Goal: Task Accomplishment & Management: Complete application form

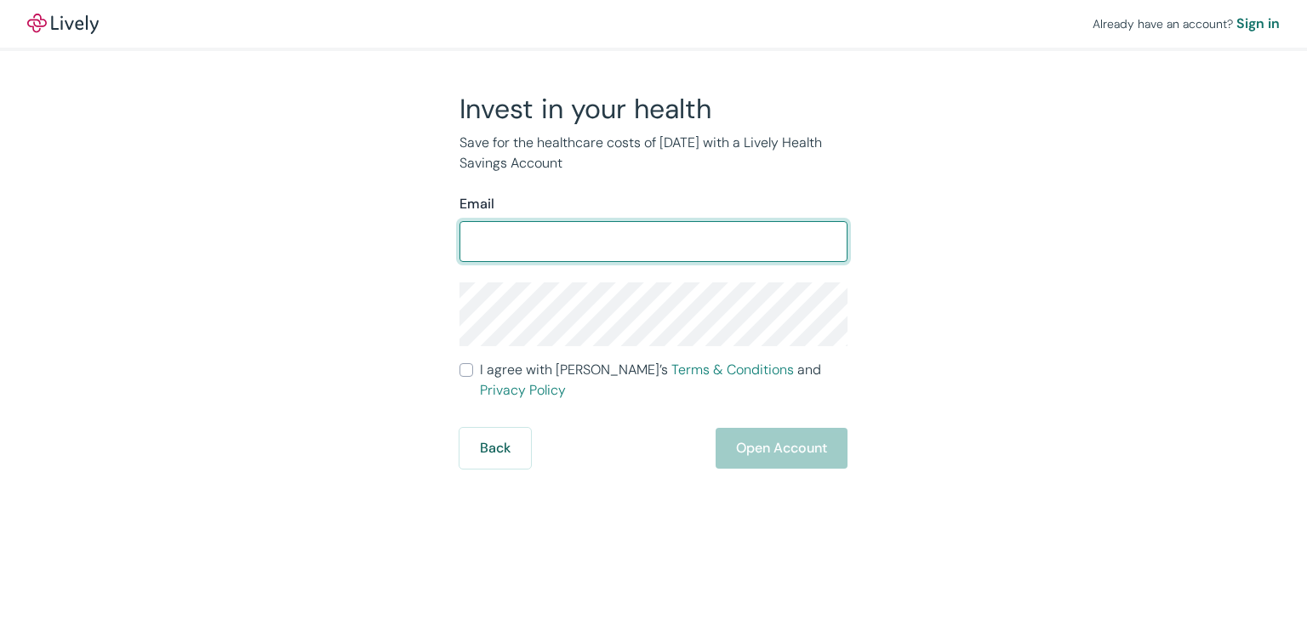
click at [512, 228] on input "Email" at bounding box center [653, 242] width 388 height 34
type input "[EMAIL_ADDRESS][DOMAIN_NAME]"
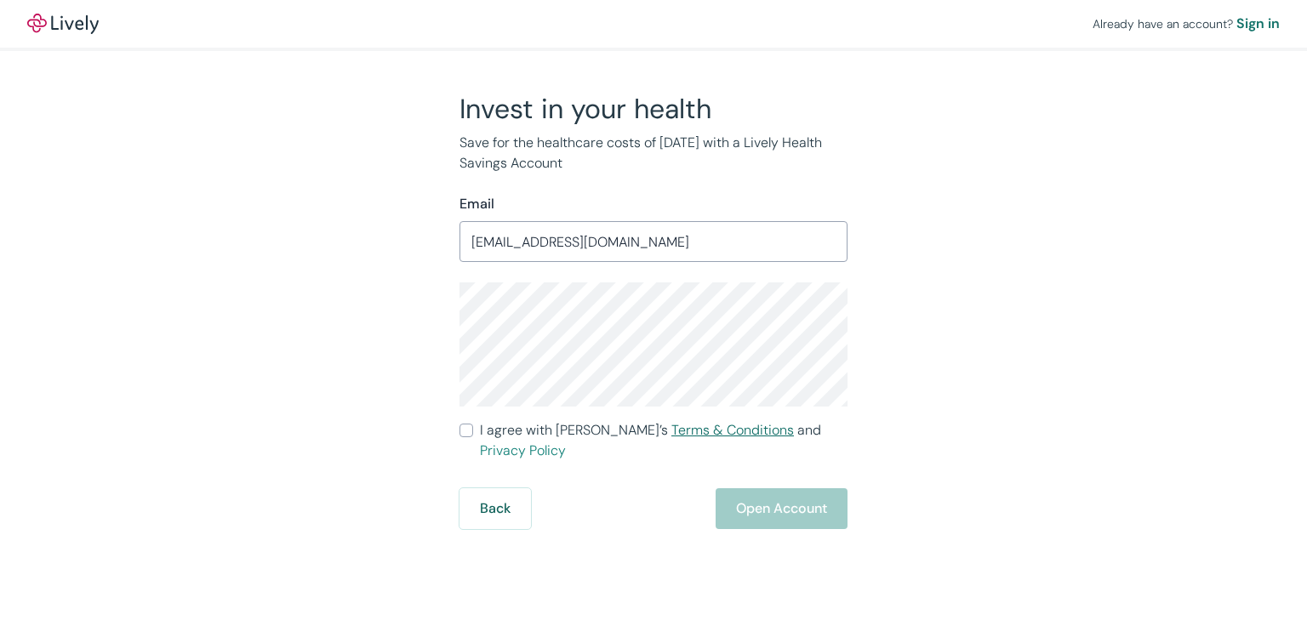
click at [671, 430] on link "Terms & Conditions" at bounding box center [732, 430] width 122 height 18
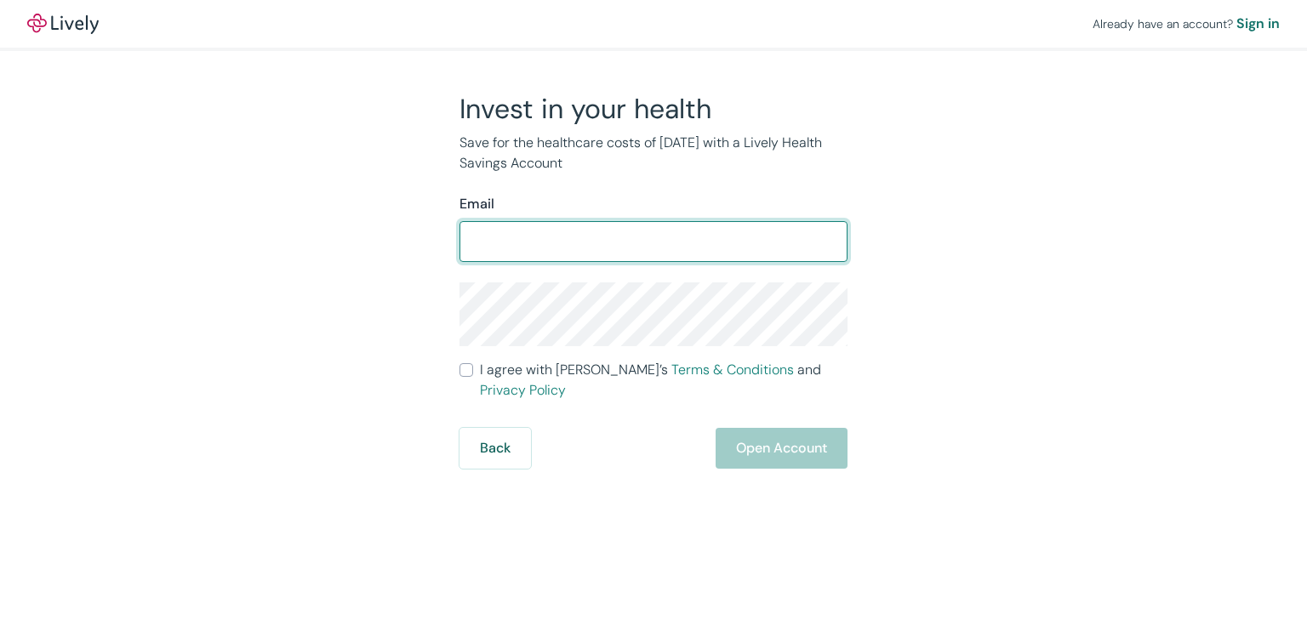
click at [526, 242] on input "Email" at bounding box center [653, 242] width 388 height 34
type input "[EMAIL_ADDRESS][DOMAIN_NAME]"
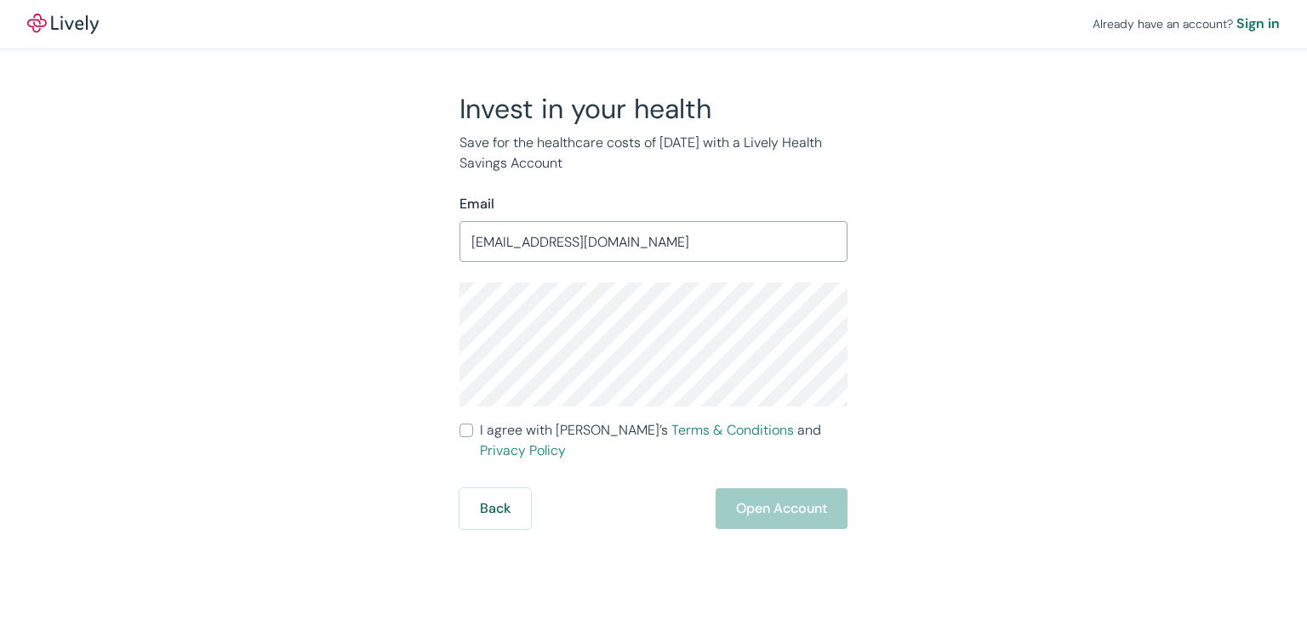
click at [473, 429] on label "I agree with Lively’s Terms & Conditions and Privacy Policy" at bounding box center [653, 440] width 388 height 41
click at [473, 429] on input "I agree with Lively’s Terms & Conditions and Privacy Policy" at bounding box center [466, 431] width 14 height 14
checkbox input "true"
click at [757, 494] on button "Open Account" at bounding box center [781, 508] width 132 height 41
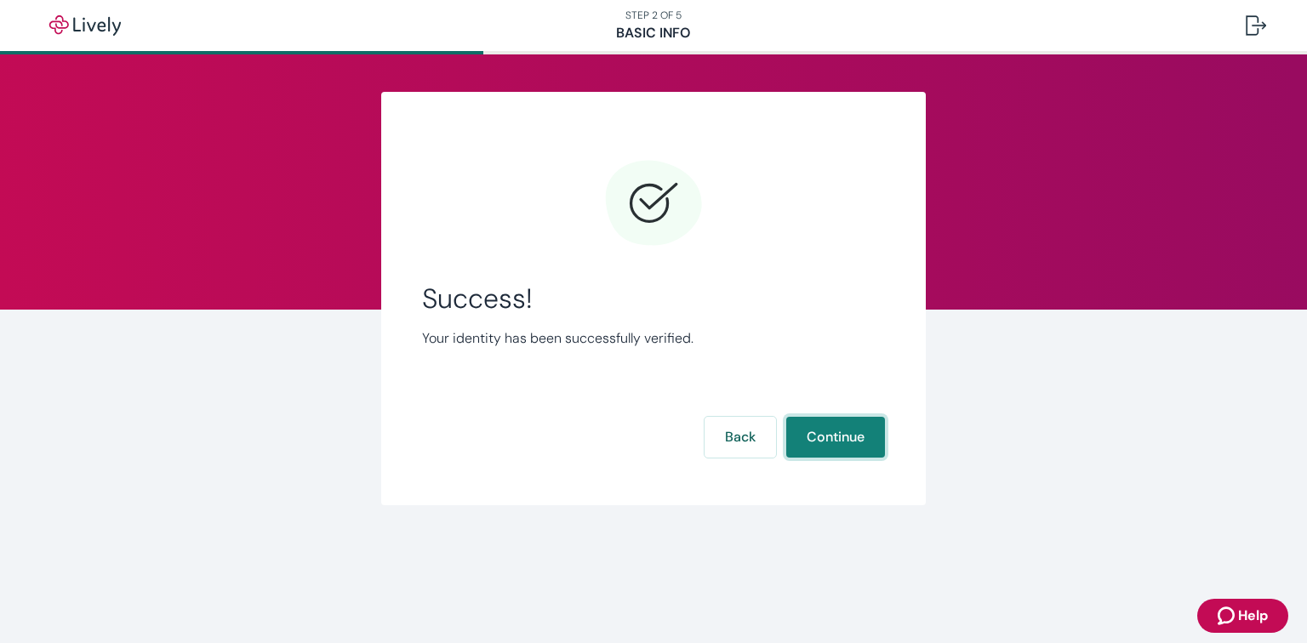
click at [847, 436] on button "Continue" at bounding box center [835, 437] width 99 height 41
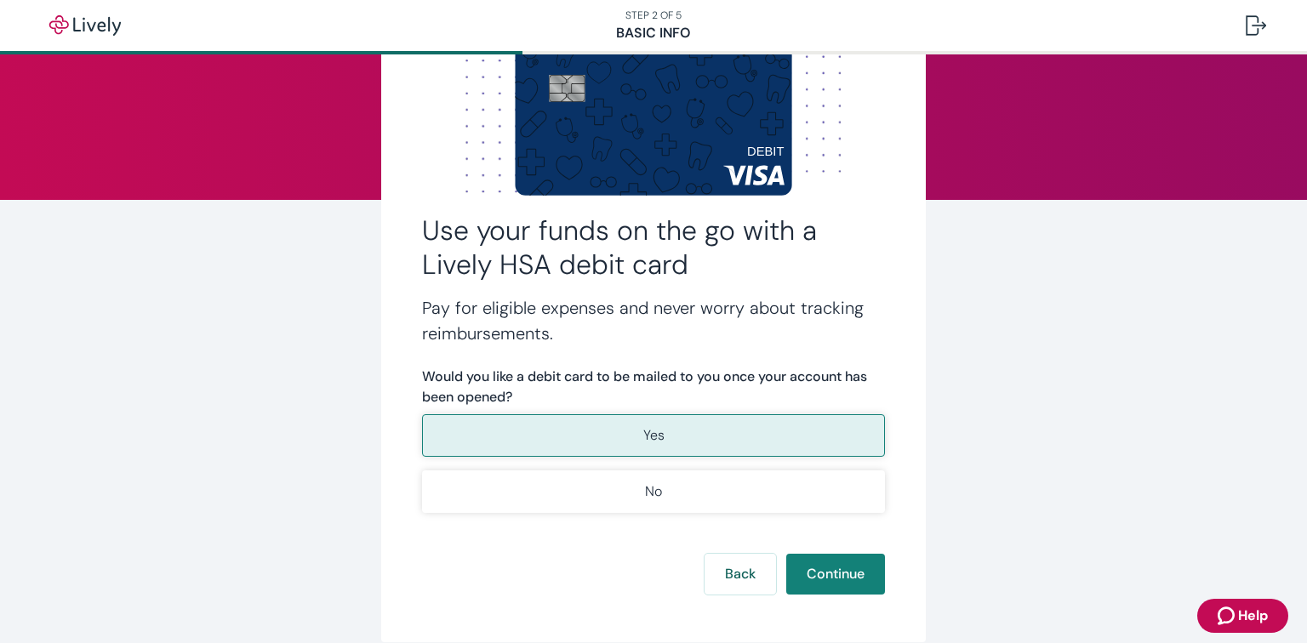
scroll to position [136, 0]
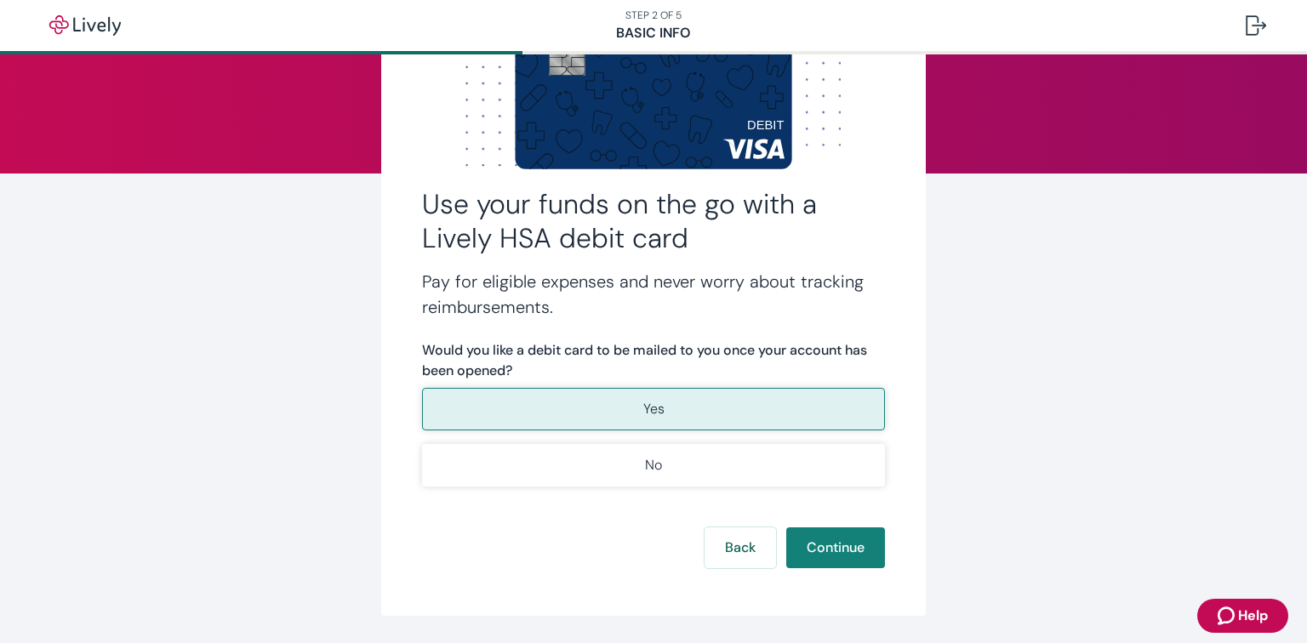
click at [667, 402] on button "Yes" at bounding box center [653, 409] width 463 height 43
click at [817, 552] on button "Continue" at bounding box center [835, 547] width 99 height 41
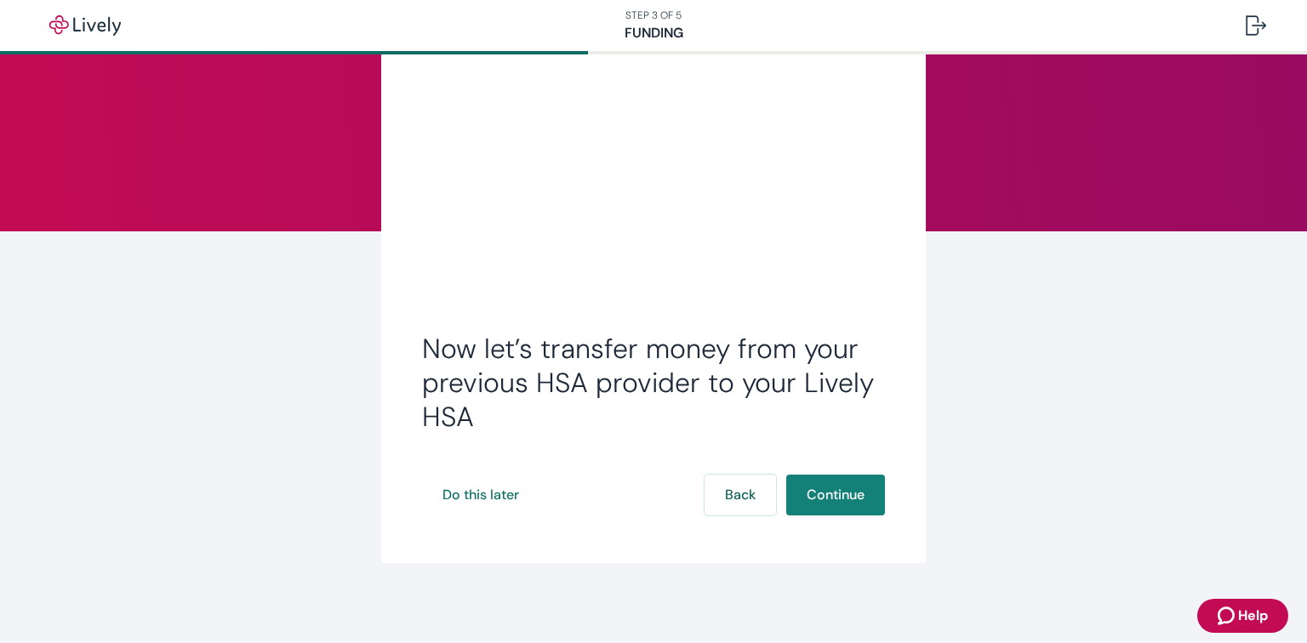
scroll to position [80, 0]
